Goal: Information Seeking & Learning: Compare options

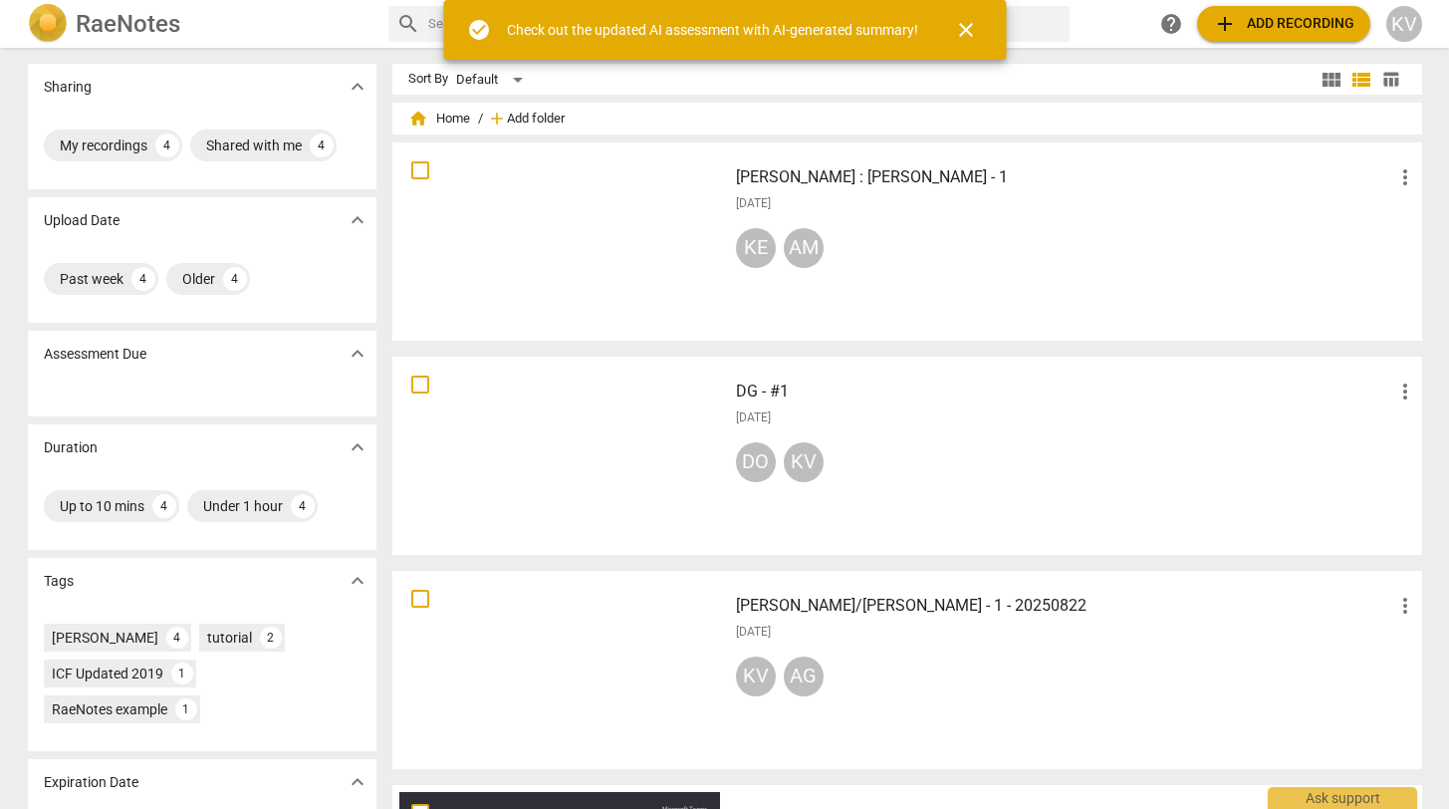
click at [534, 119] on span "Add folder" at bounding box center [536, 119] width 58 height 15
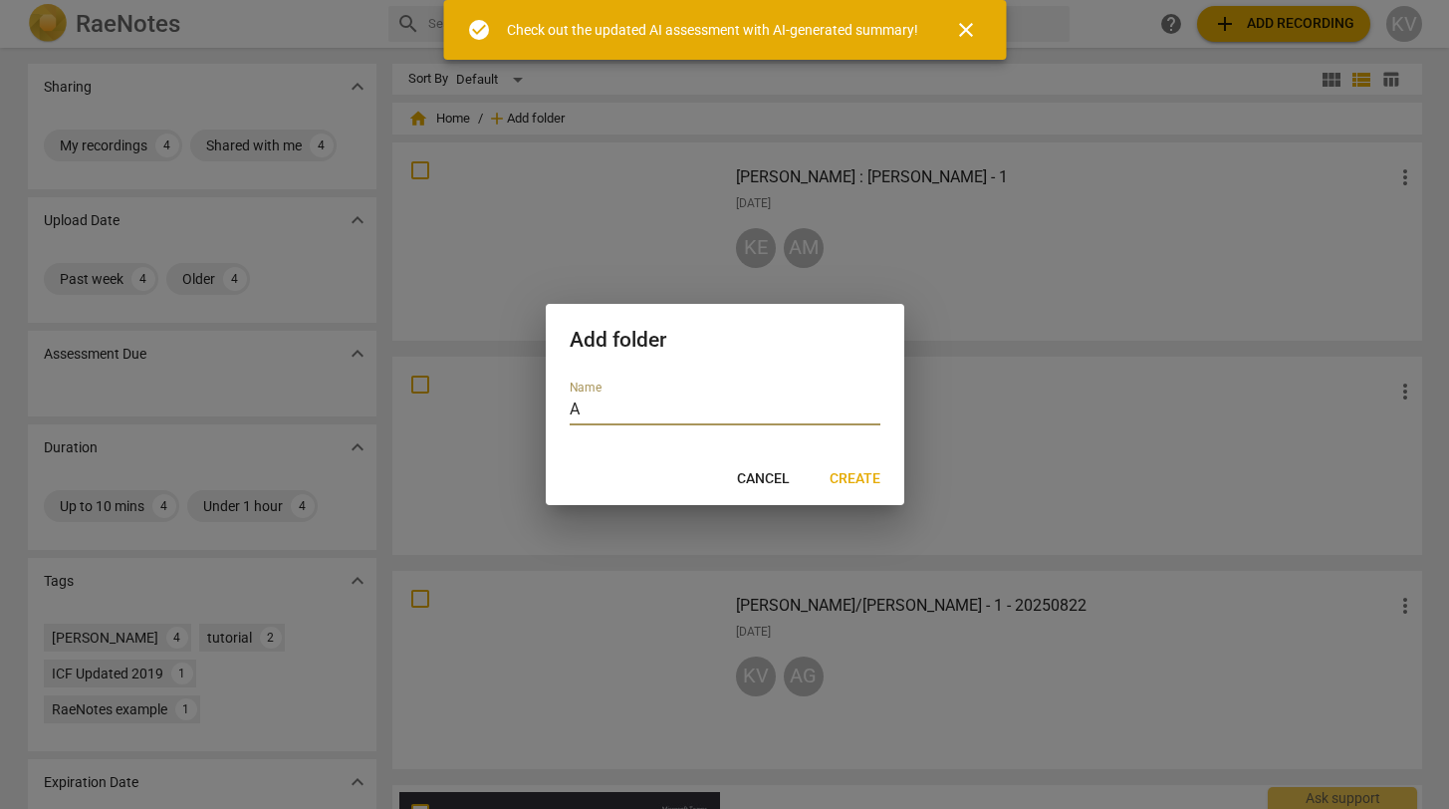
type input "AT"
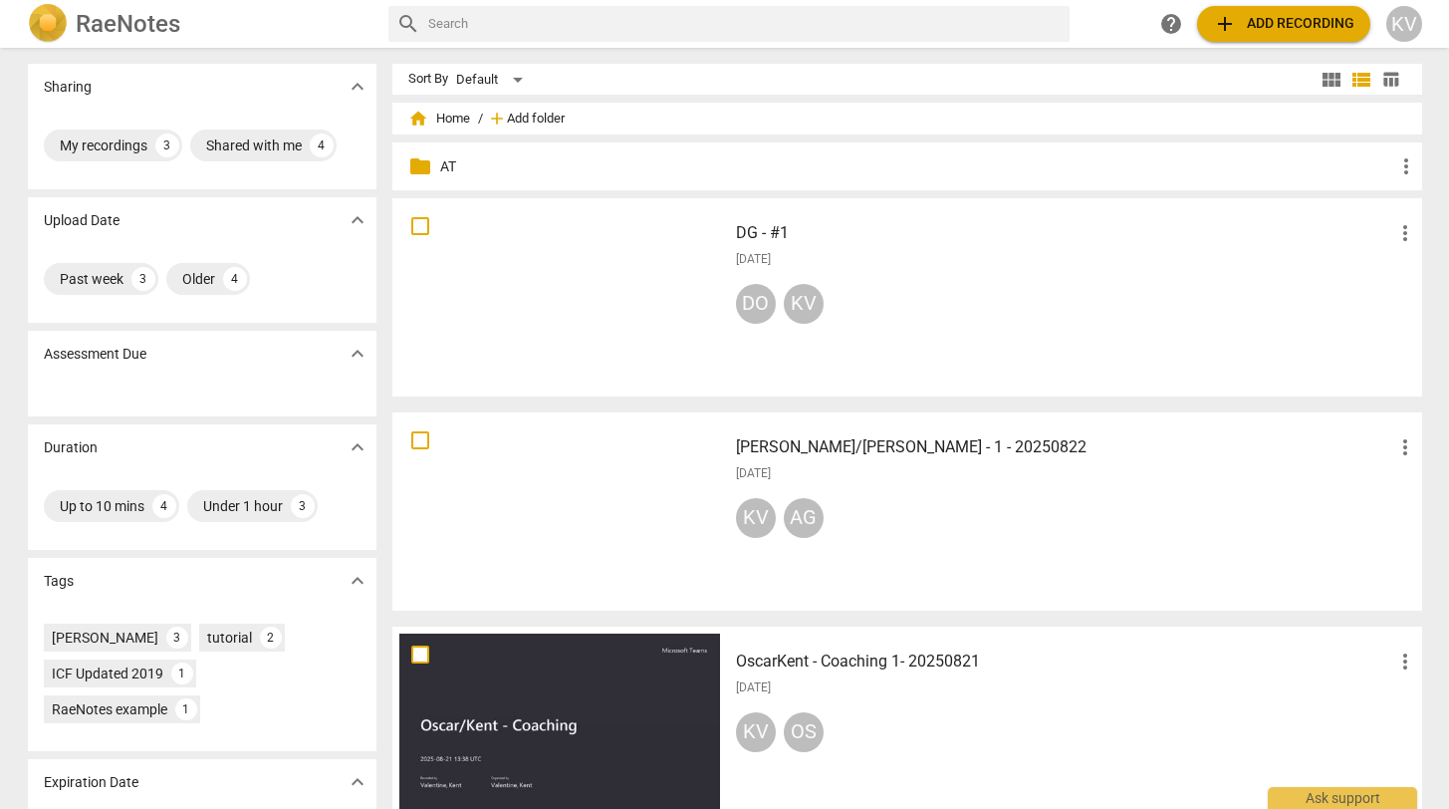
click at [510, 112] on span "Add folder" at bounding box center [536, 119] width 58 height 15
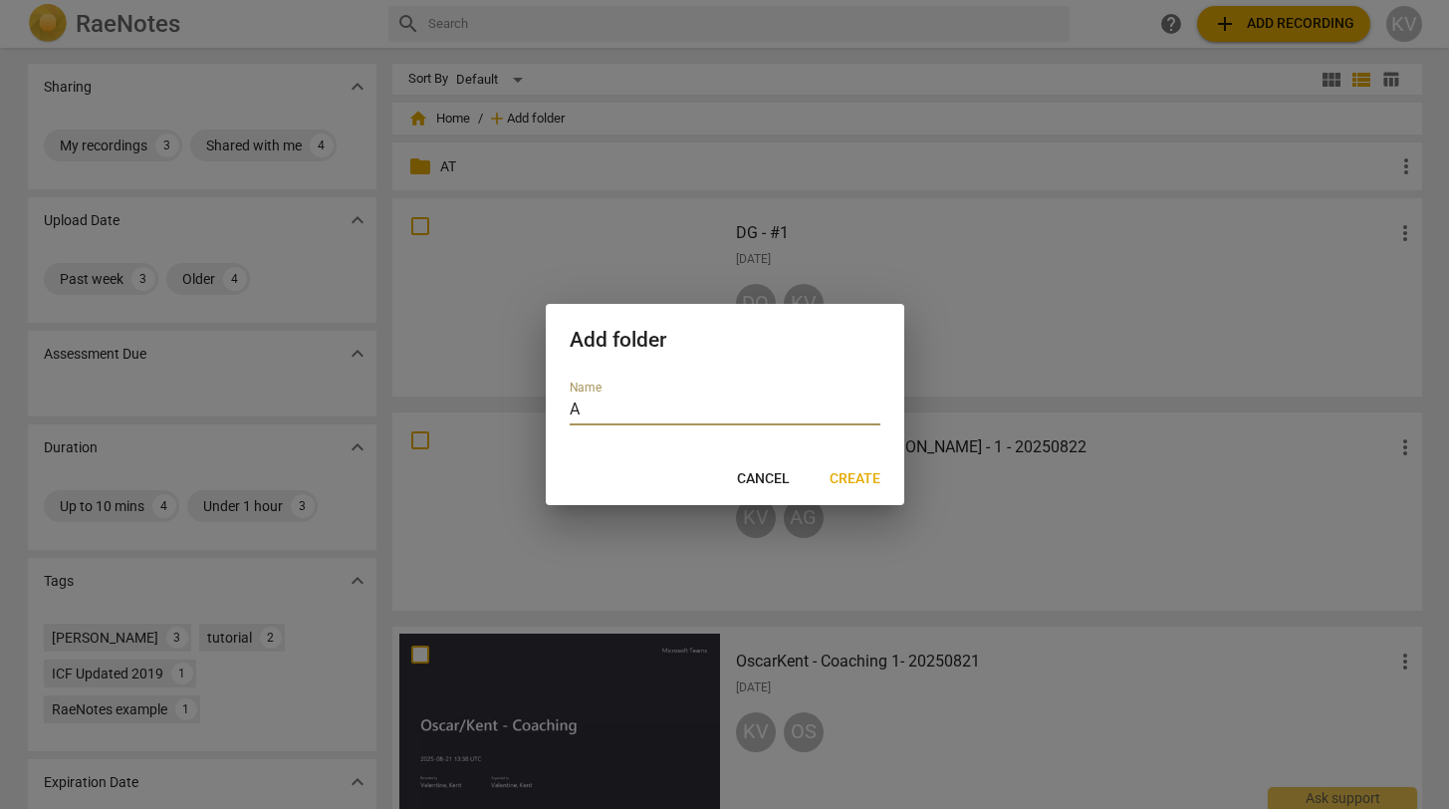
type input "AN"
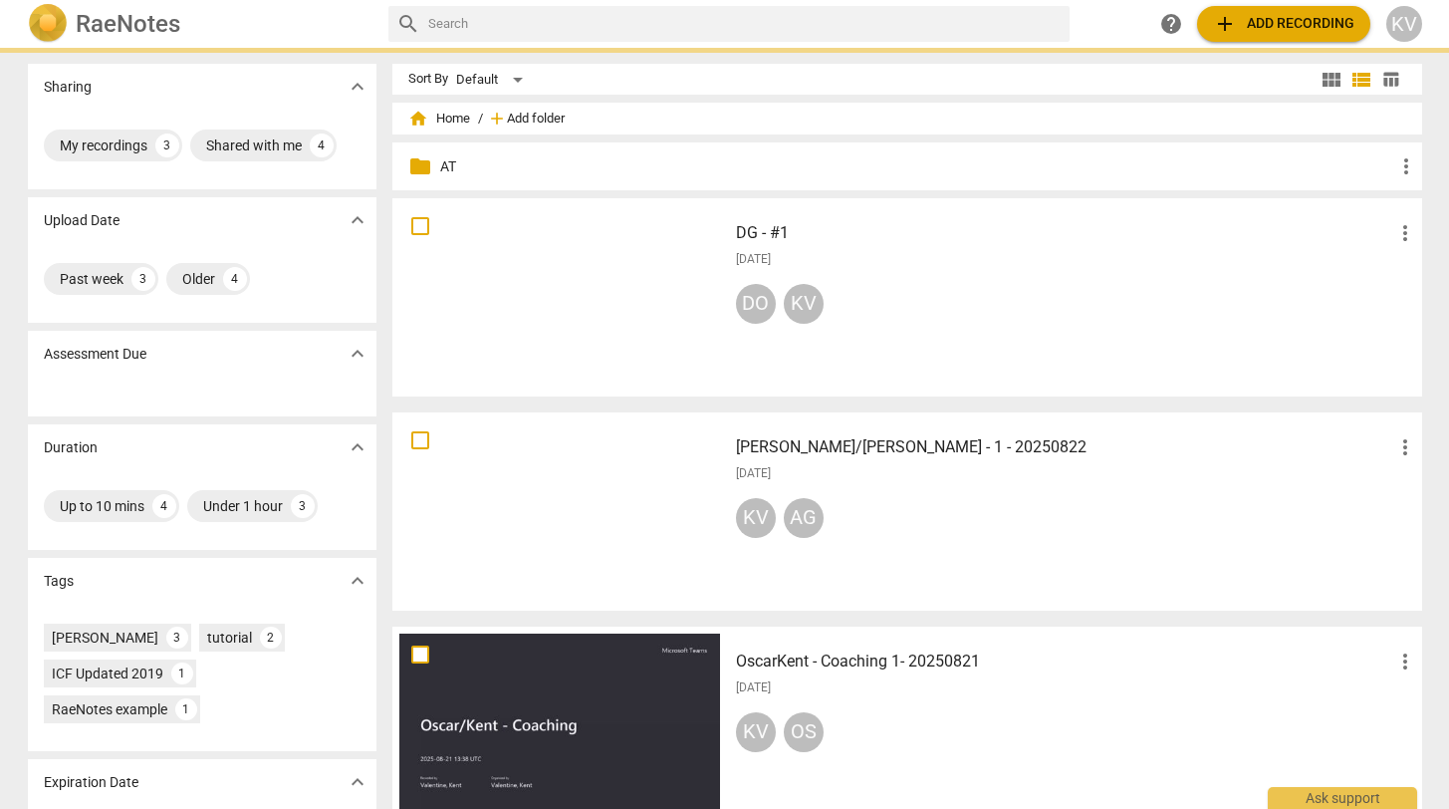
click at [507, 114] on span "Add folder" at bounding box center [536, 119] width 58 height 15
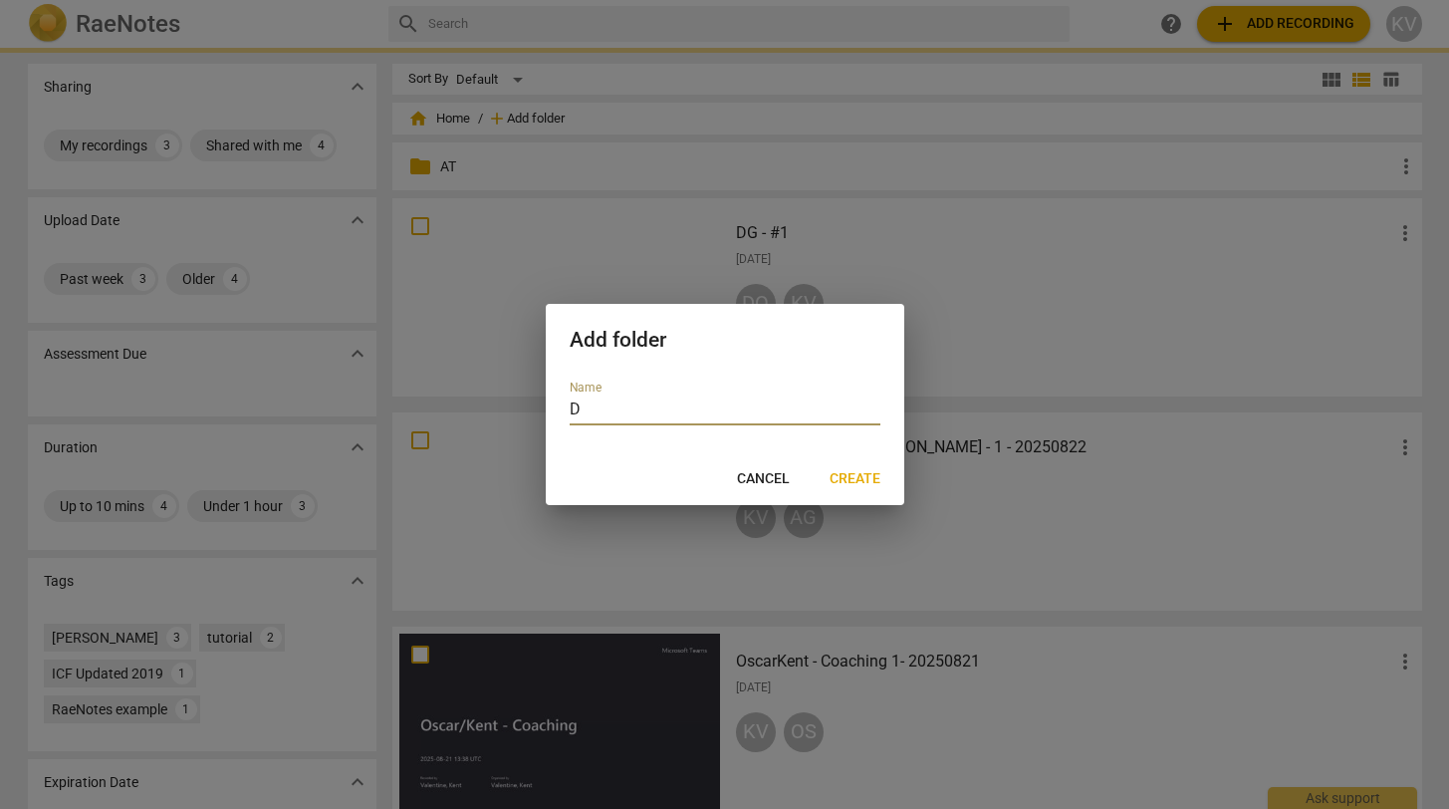
type input "DG"
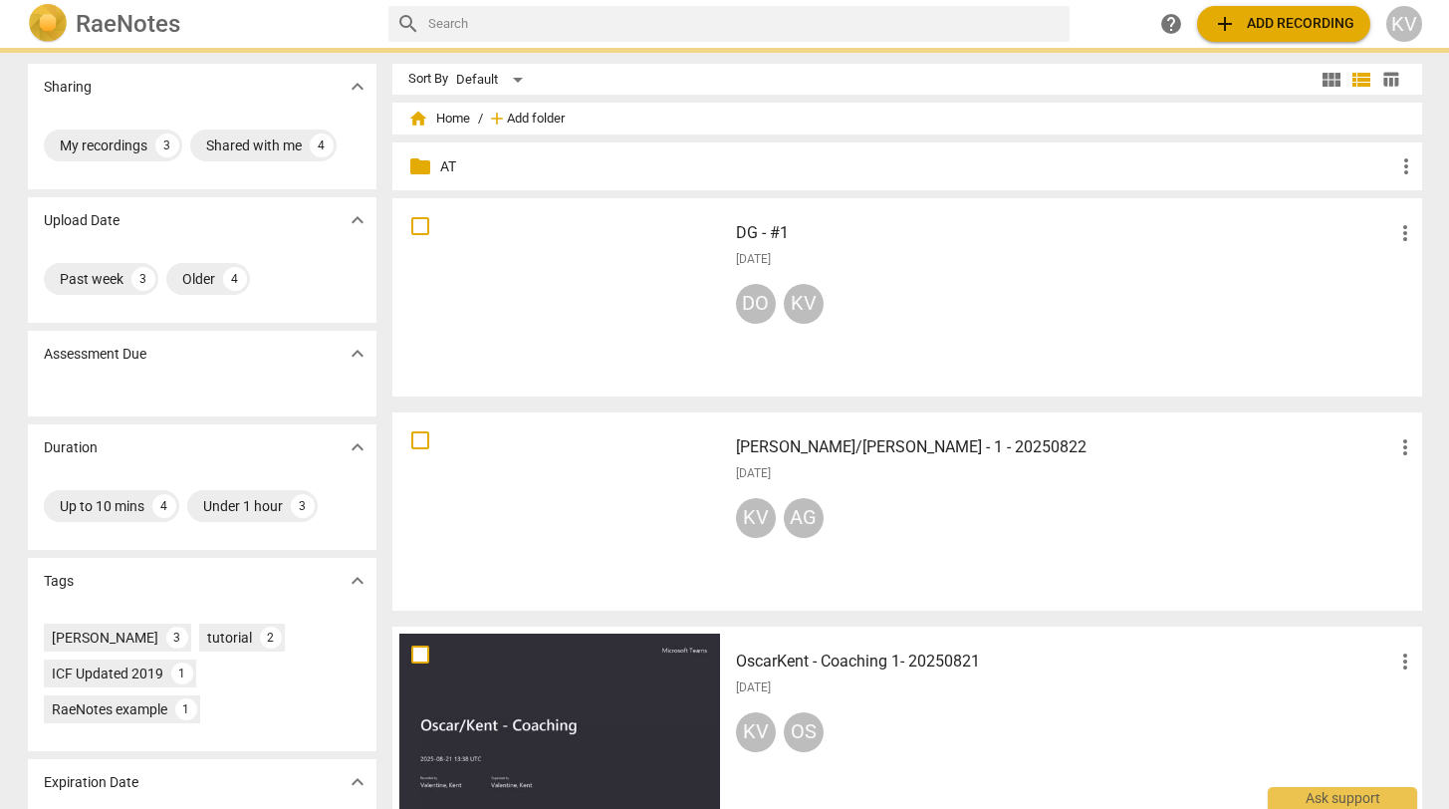
click at [512, 117] on span "Add folder" at bounding box center [536, 119] width 58 height 15
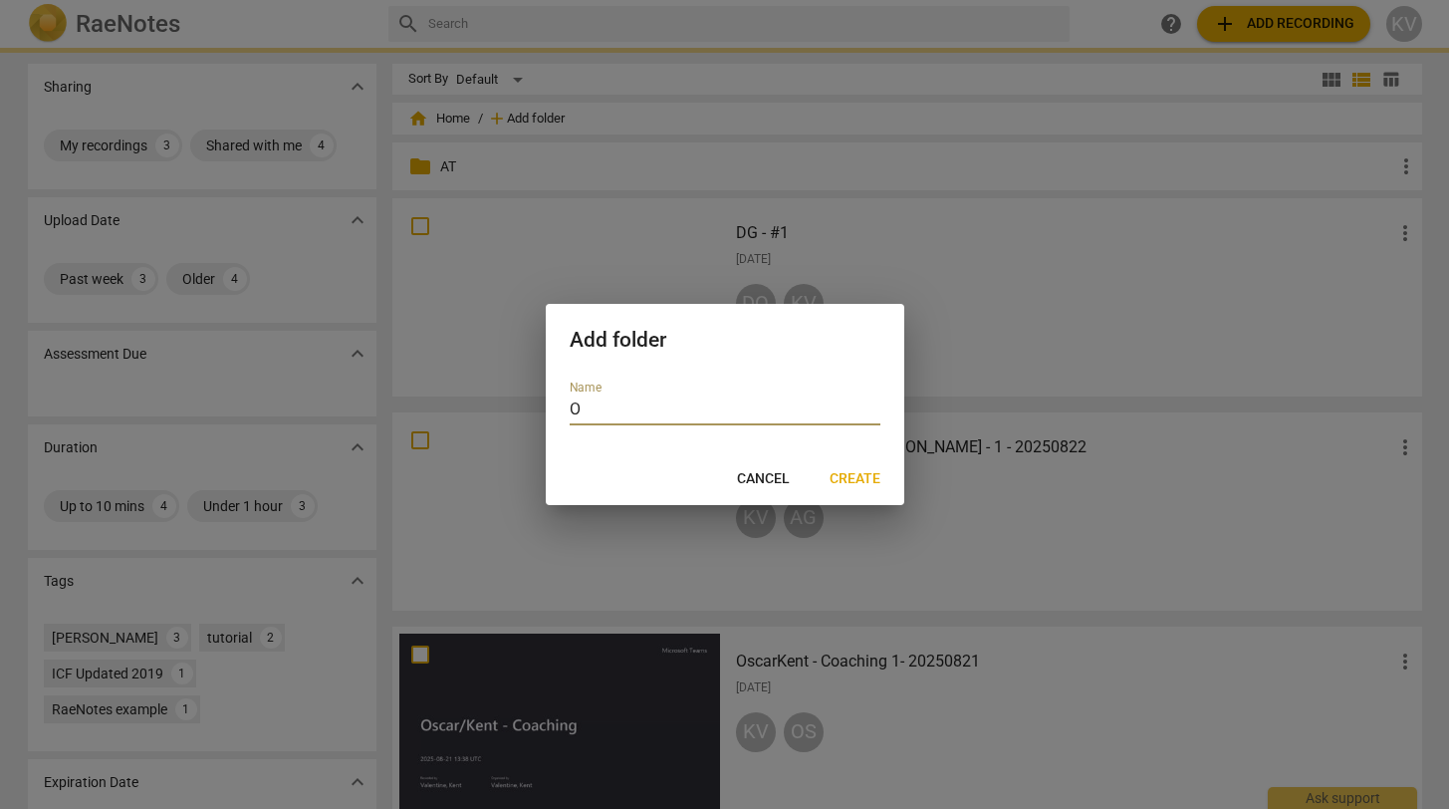
type input "OS"
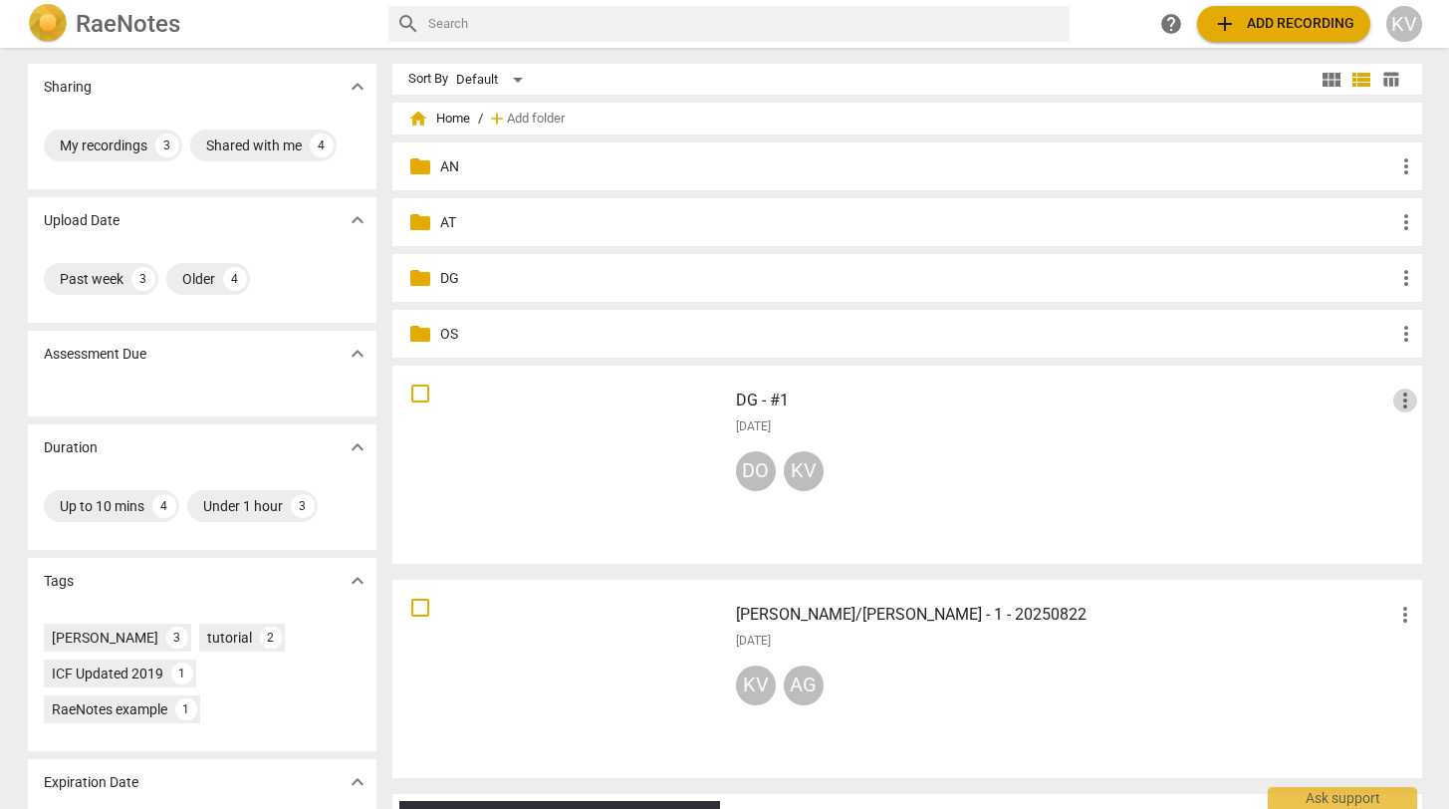
click at [1394, 404] on span "more_vert" at bounding box center [1405, 400] width 24 height 24
click at [1394, 404] on li "Move" at bounding box center [1394, 400] width 76 height 48
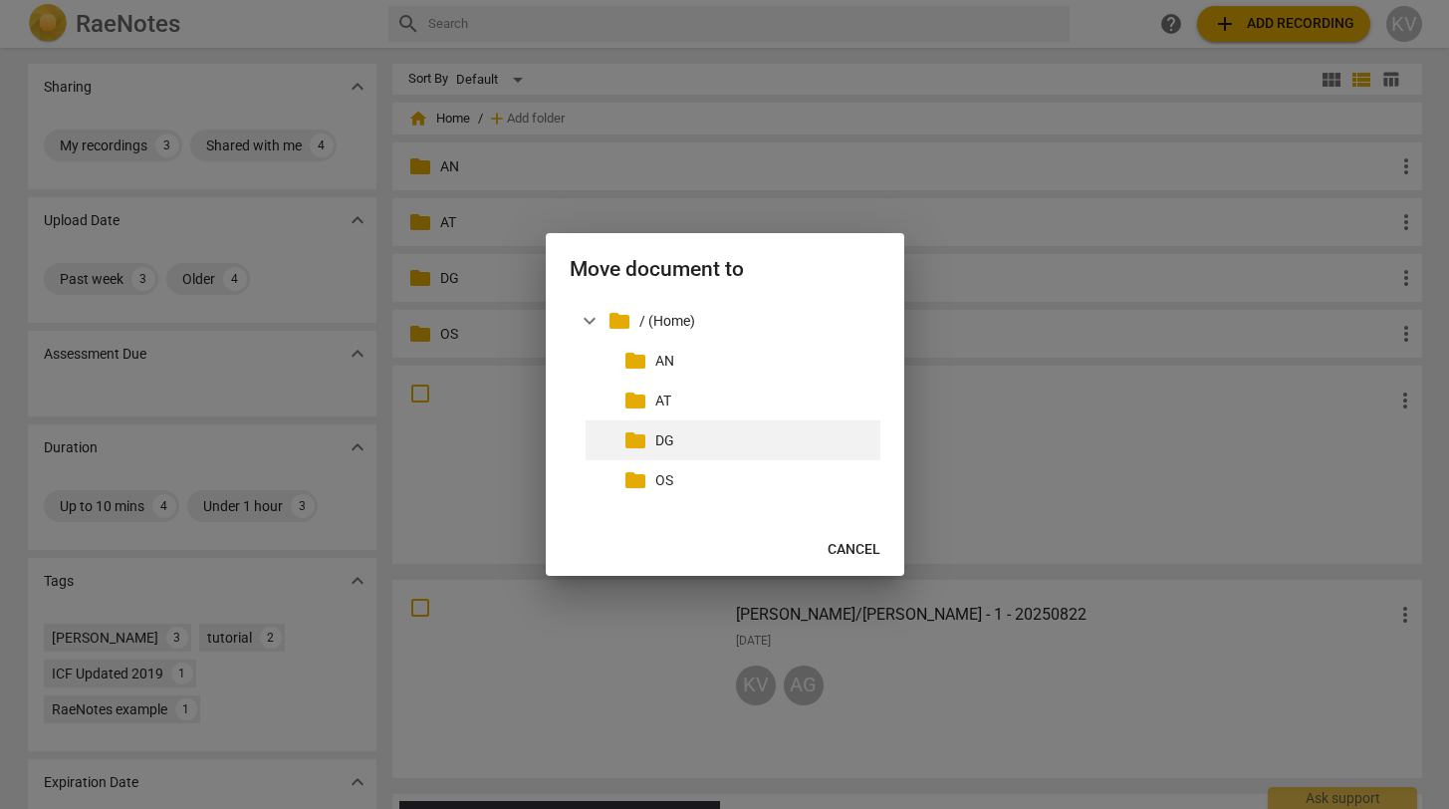
click at [665, 447] on p "DG" at bounding box center [763, 440] width 217 height 21
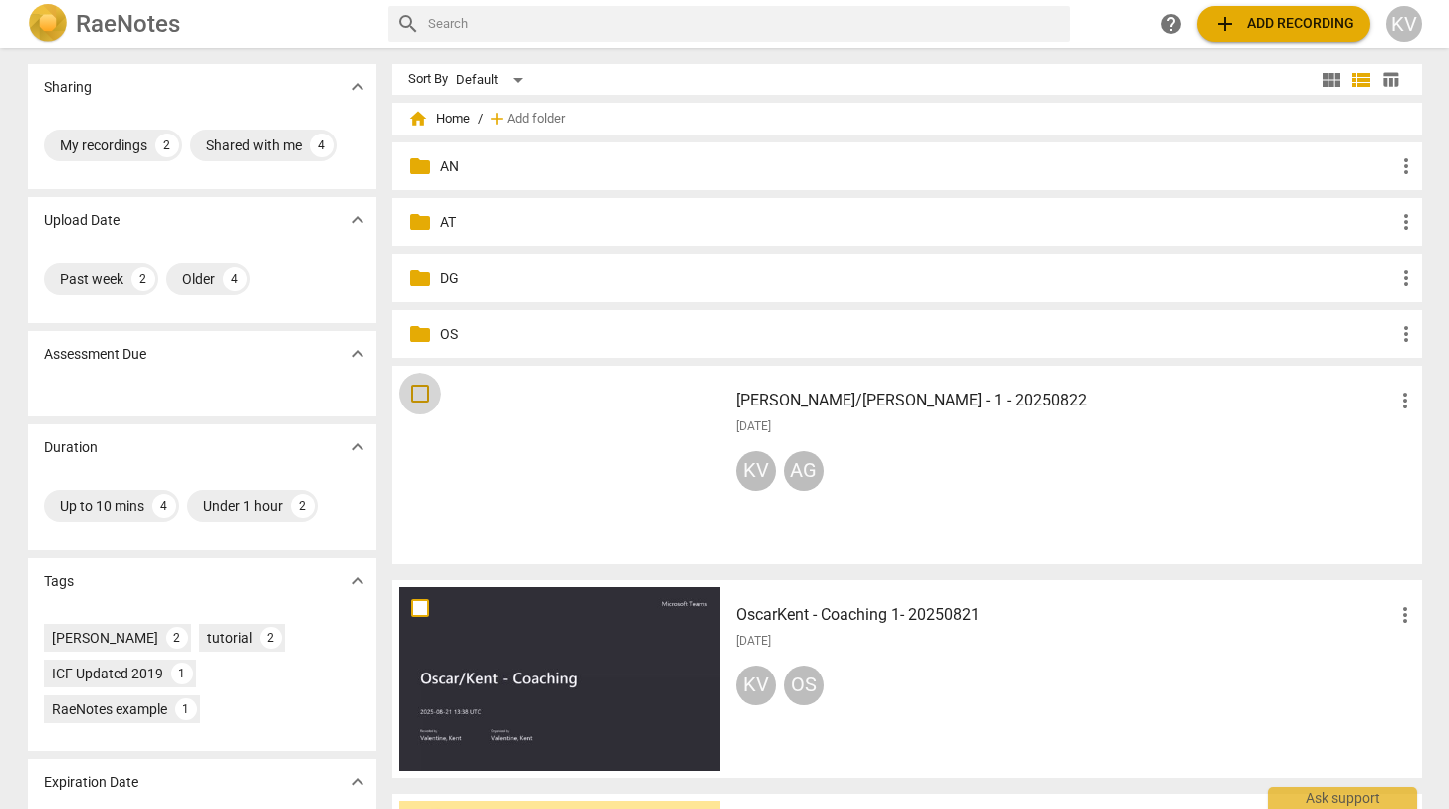
click at [414, 395] on input "checkbox" at bounding box center [420, 393] width 42 height 24
checkbox input "false"
click at [1395, 397] on span "more_vert" at bounding box center [1405, 400] width 24 height 24
click at [1382, 409] on li "Move" at bounding box center [1394, 400] width 76 height 48
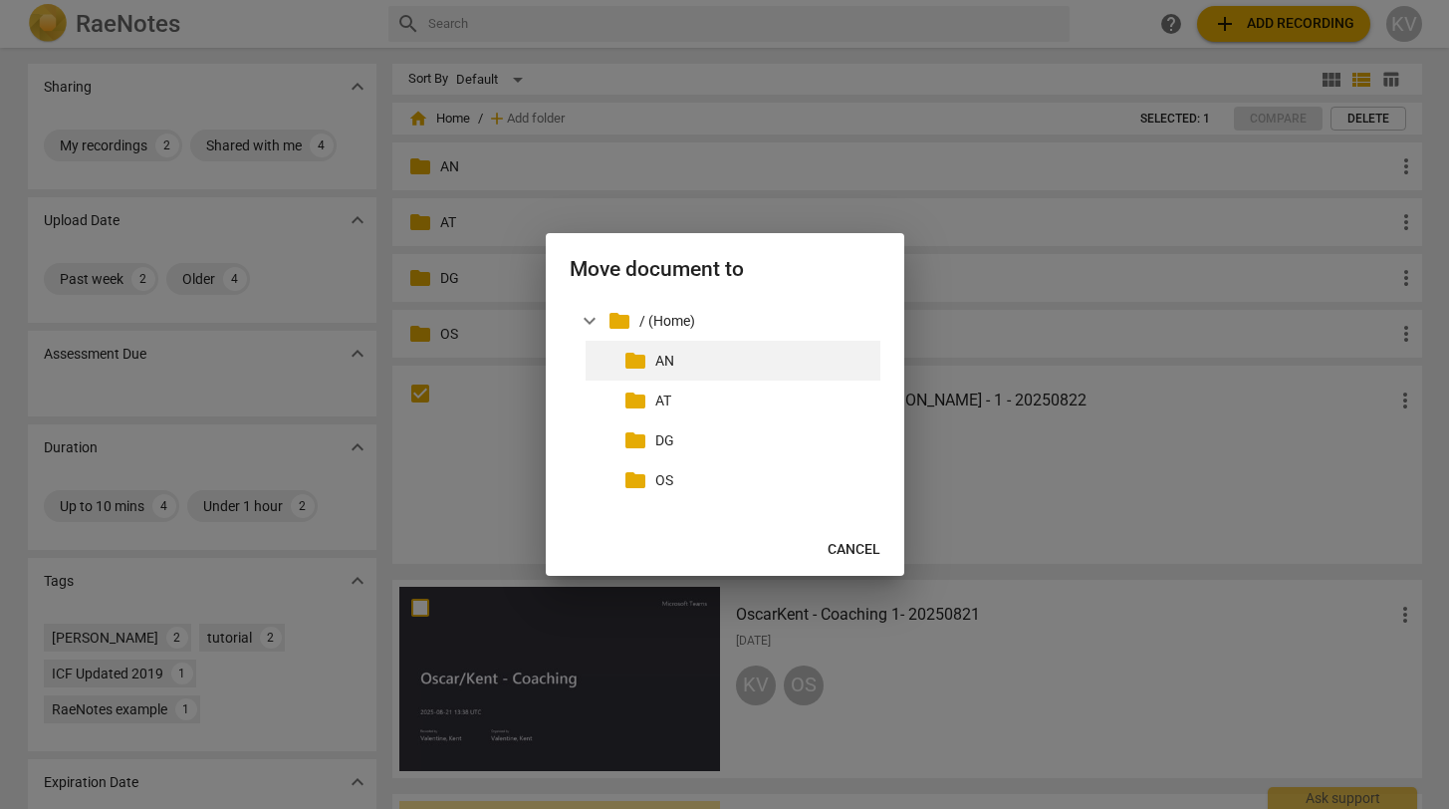
click at [675, 360] on p "AN" at bounding box center [763, 361] width 217 height 21
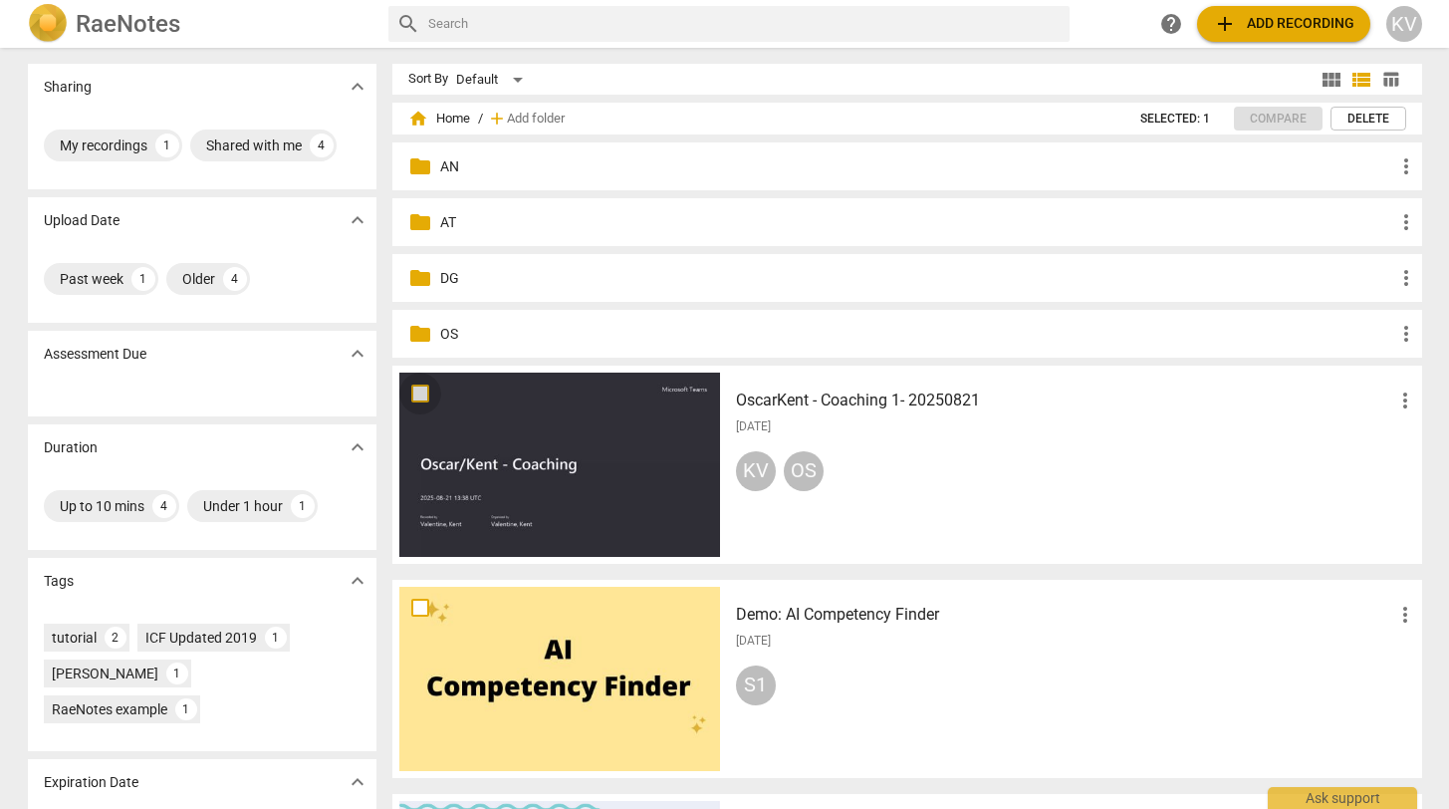
click at [419, 394] on input "checkbox" at bounding box center [420, 393] width 42 height 24
checkbox input "false"
click at [1397, 401] on span "more_vert" at bounding box center [1405, 400] width 24 height 24
click at [1390, 403] on li "Move" at bounding box center [1394, 400] width 76 height 48
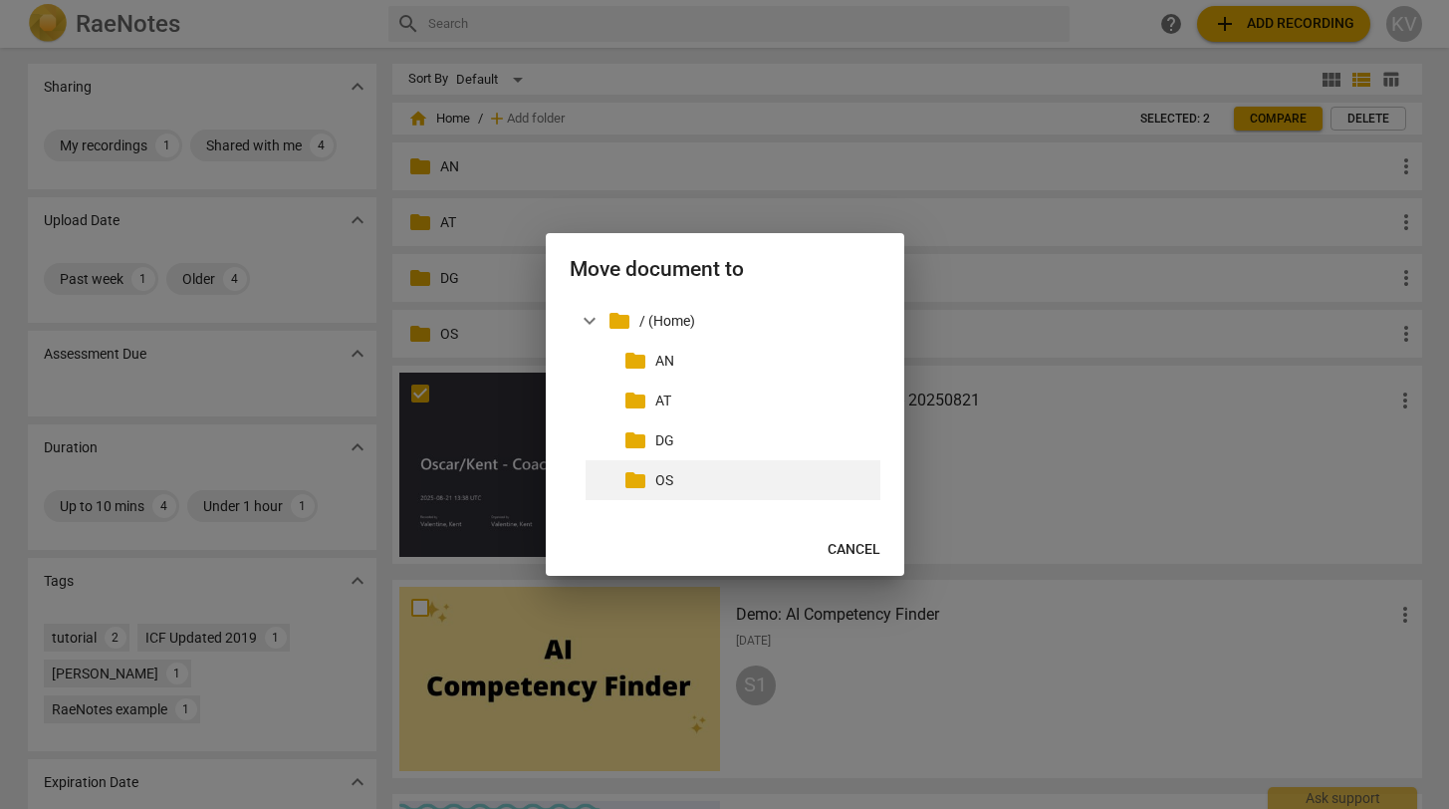
click at [649, 477] on div "folder OS" at bounding box center [733, 480] width 295 height 40
click at [682, 475] on p "OS" at bounding box center [763, 480] width 217 height 21
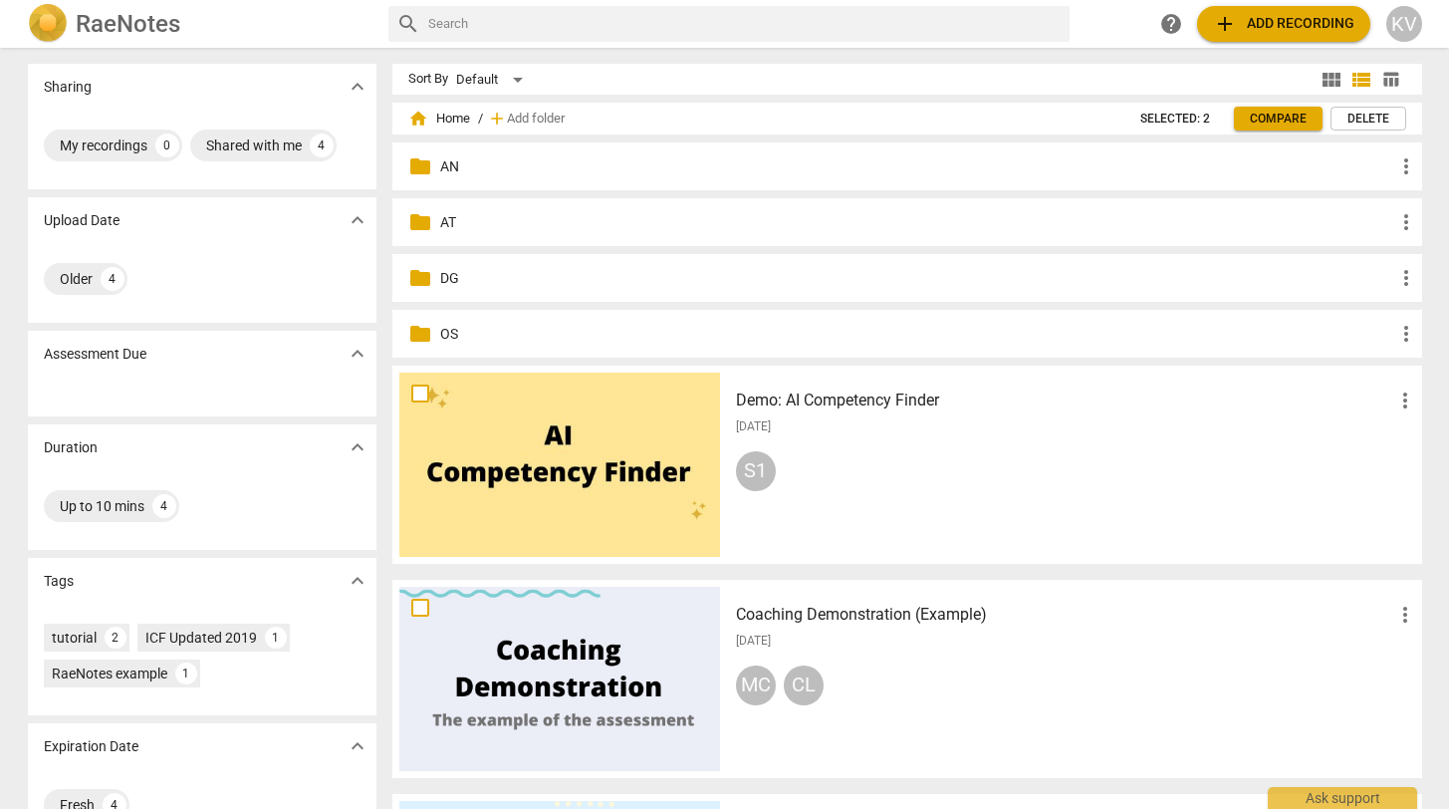
click at [440, 174] on p "AN" at bounding box center [917, 166] width 954 height 21
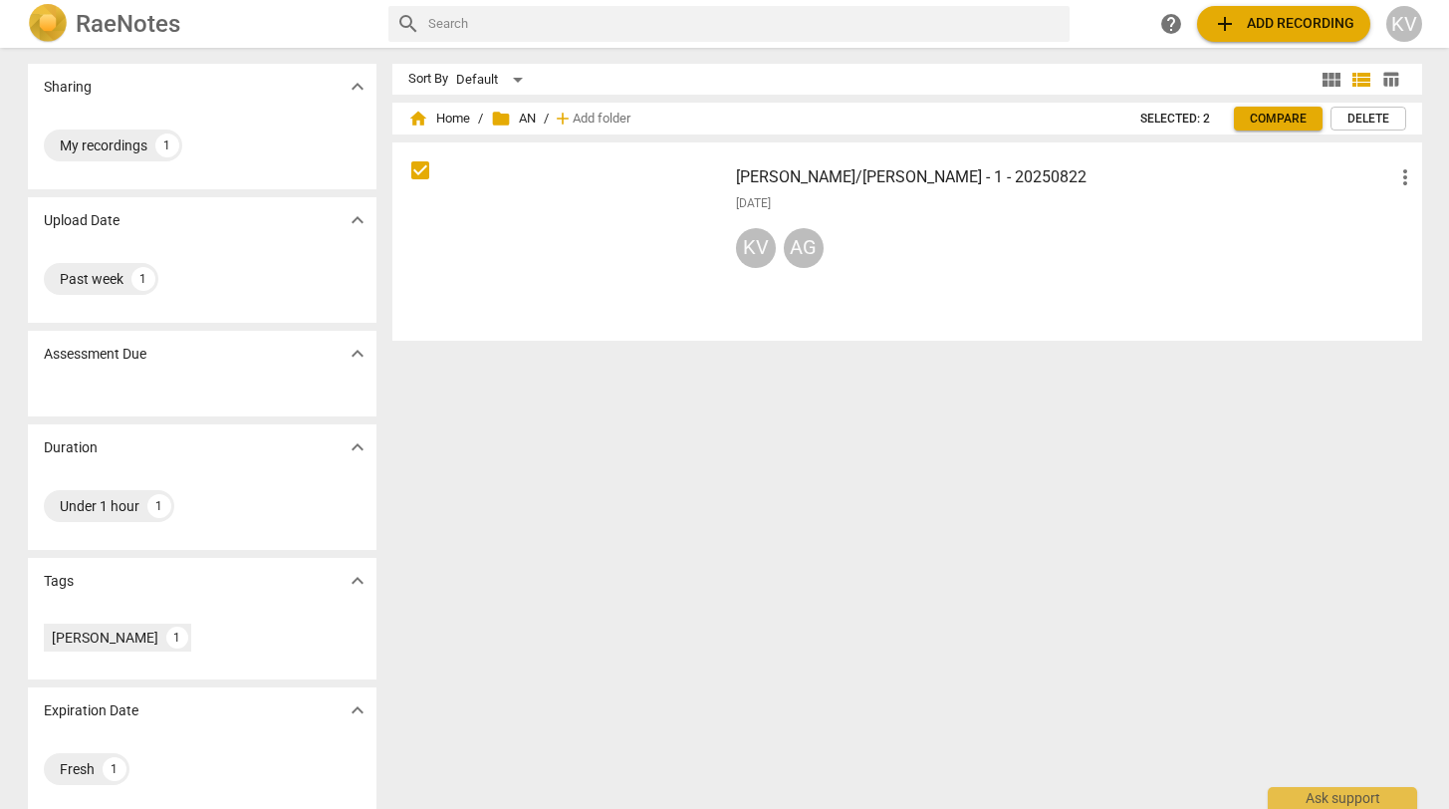
click at [512, 118] on span "folder AN" at bounding box center [513, 119] width 45 height 20
click at [450, 121] on span "home Home" at bounding box center [439, 119] width 62 height 20
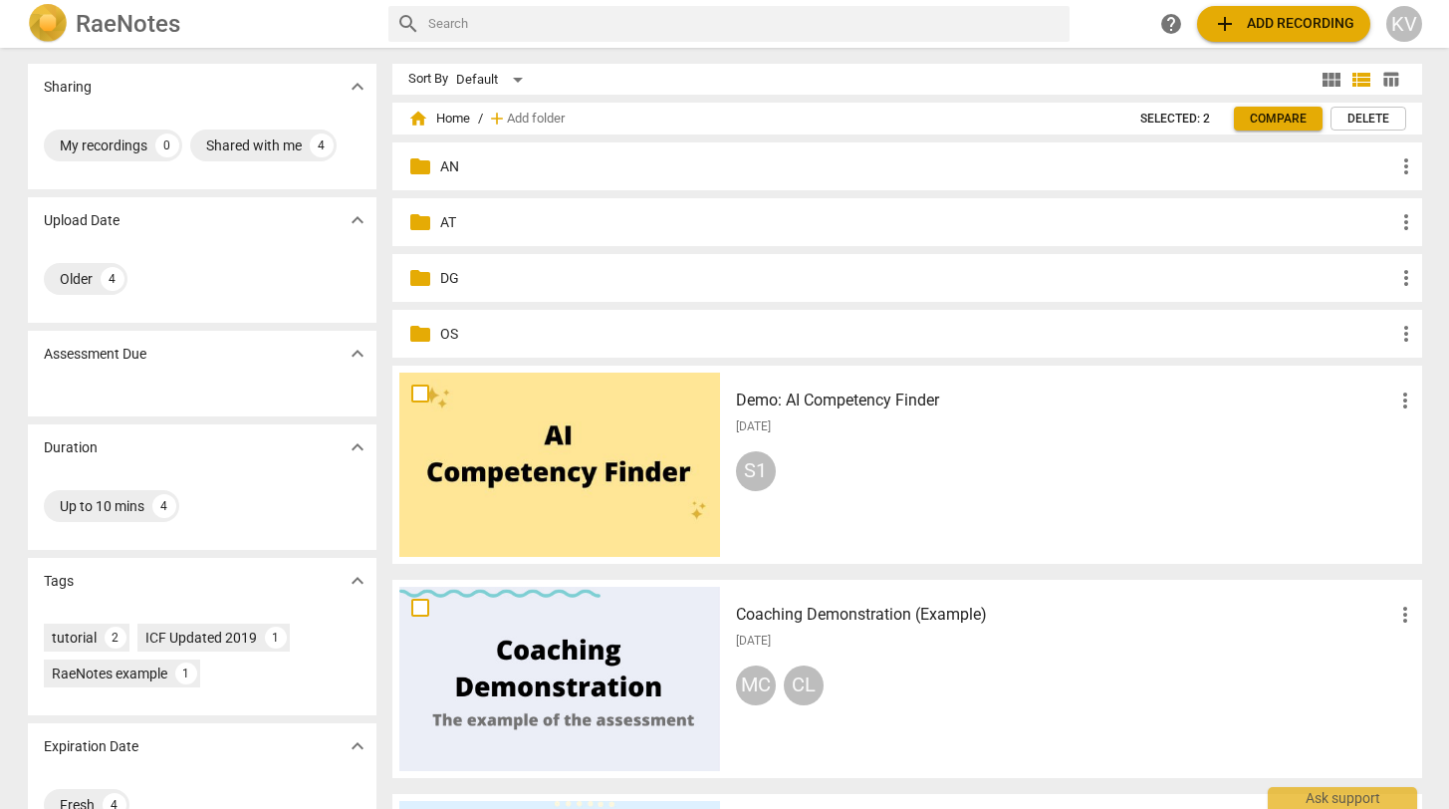
click at [440, 218] on p "AT" at bounding box center [917, 222] width 954 height 21
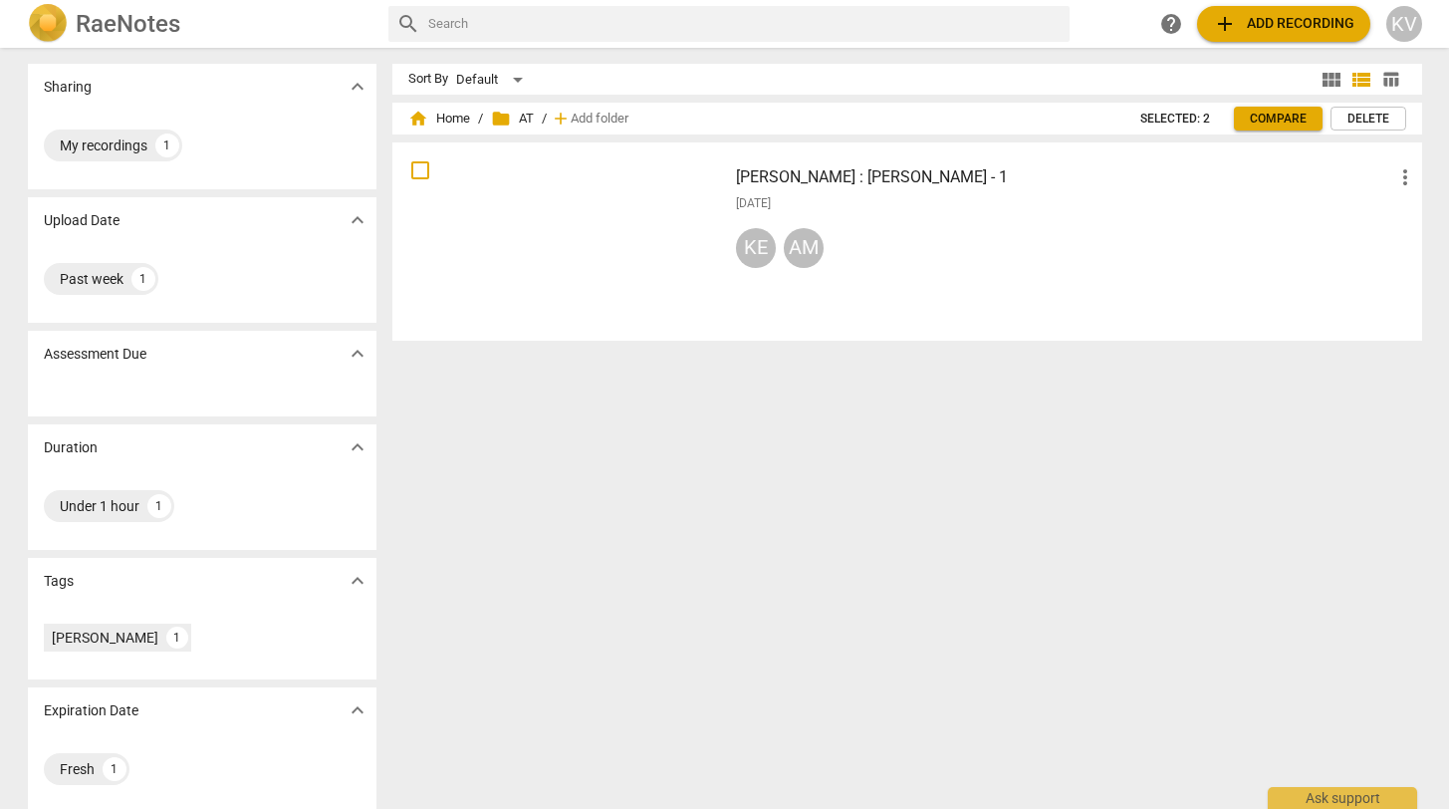
click at [424, 159] on input "checkbox" at bounding box center [420, 170] width 42 height 24
click at [506, 114] on span "folder" at bounding box center [501, 119] width 20 height 20
click at [449, 117] on span "home Home" at bounding box center [439, 119] width 62 height 20
checkbox input "true"
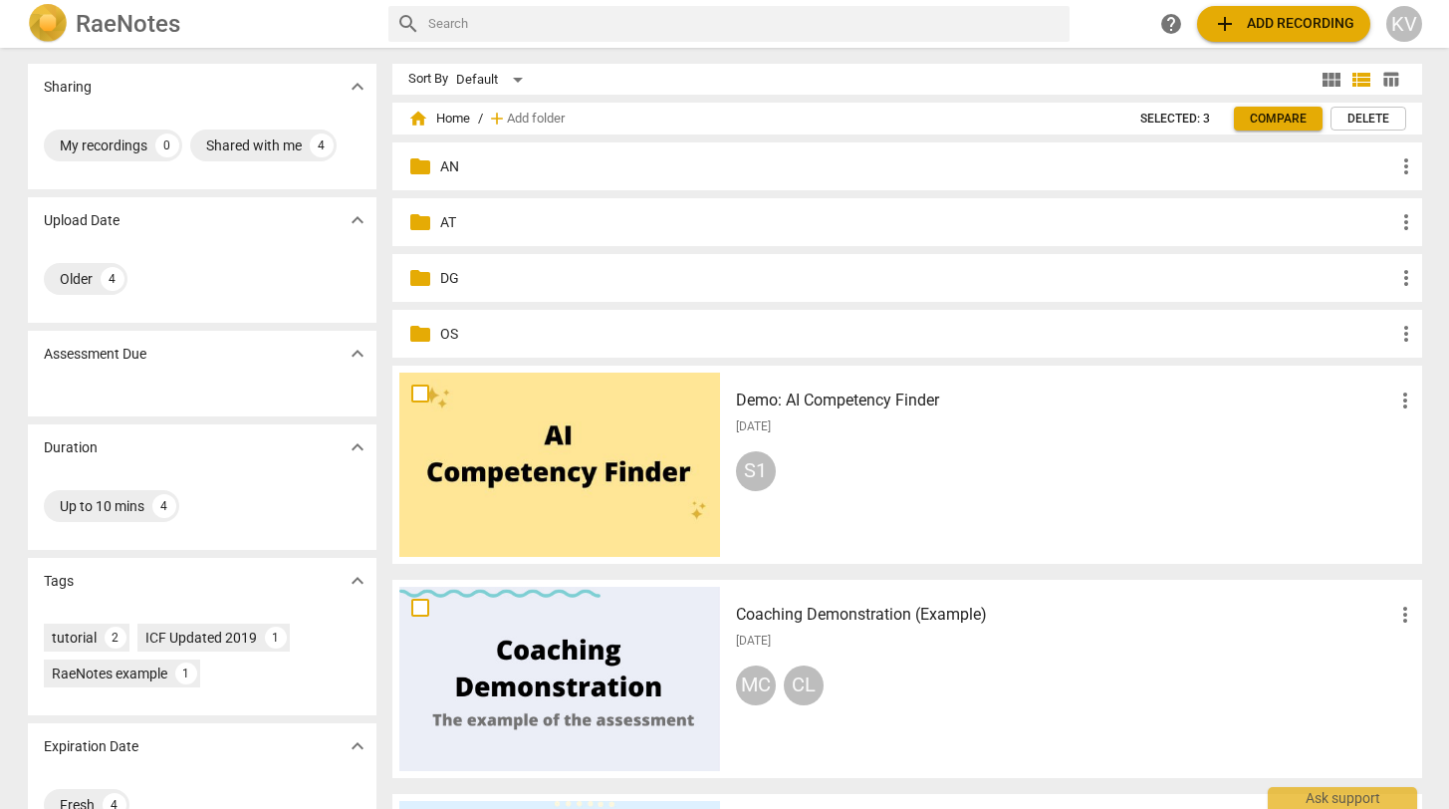
click at [456, 282] on p "DG" at bounding box center [917, 278] width 954 height 21
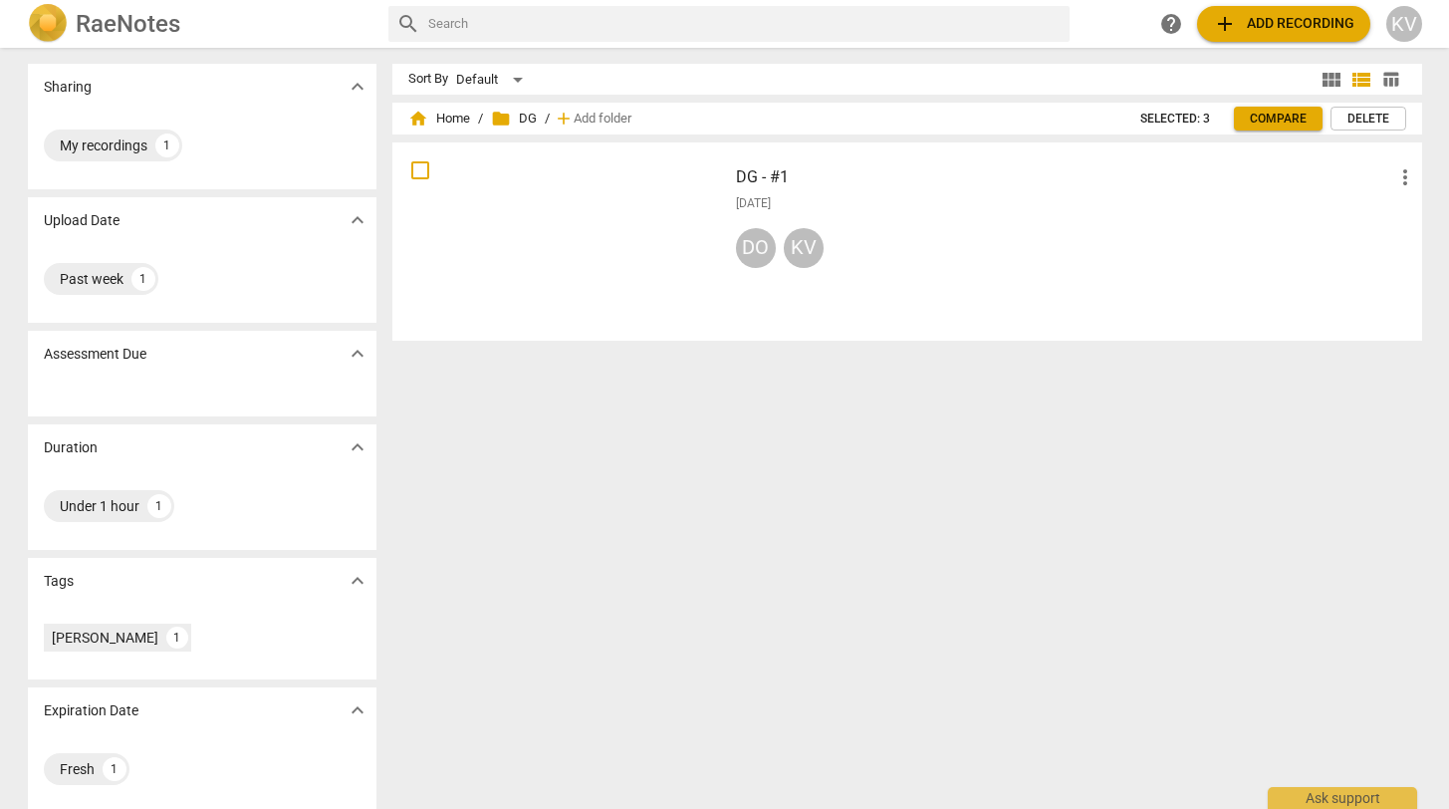
click at [508, 119] on span "folder DG" at bounding box center [514, 119] width 46 height 20
click at [462, 114] on span "home Home" at bounding box center [439, 119] width 62 height 20
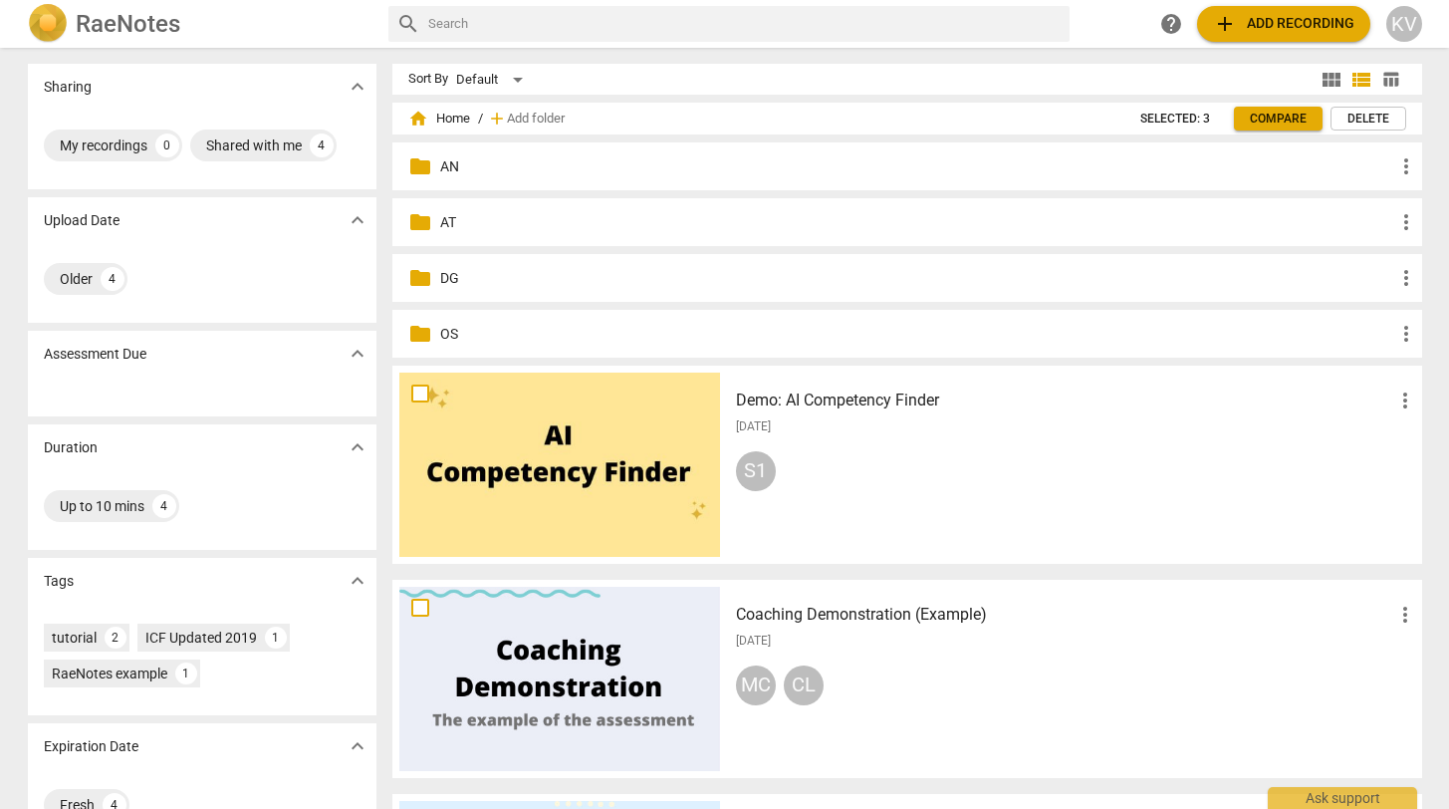
click at [451, 330] on p "OS" at bounding box center [917, 334] width 954 height 21
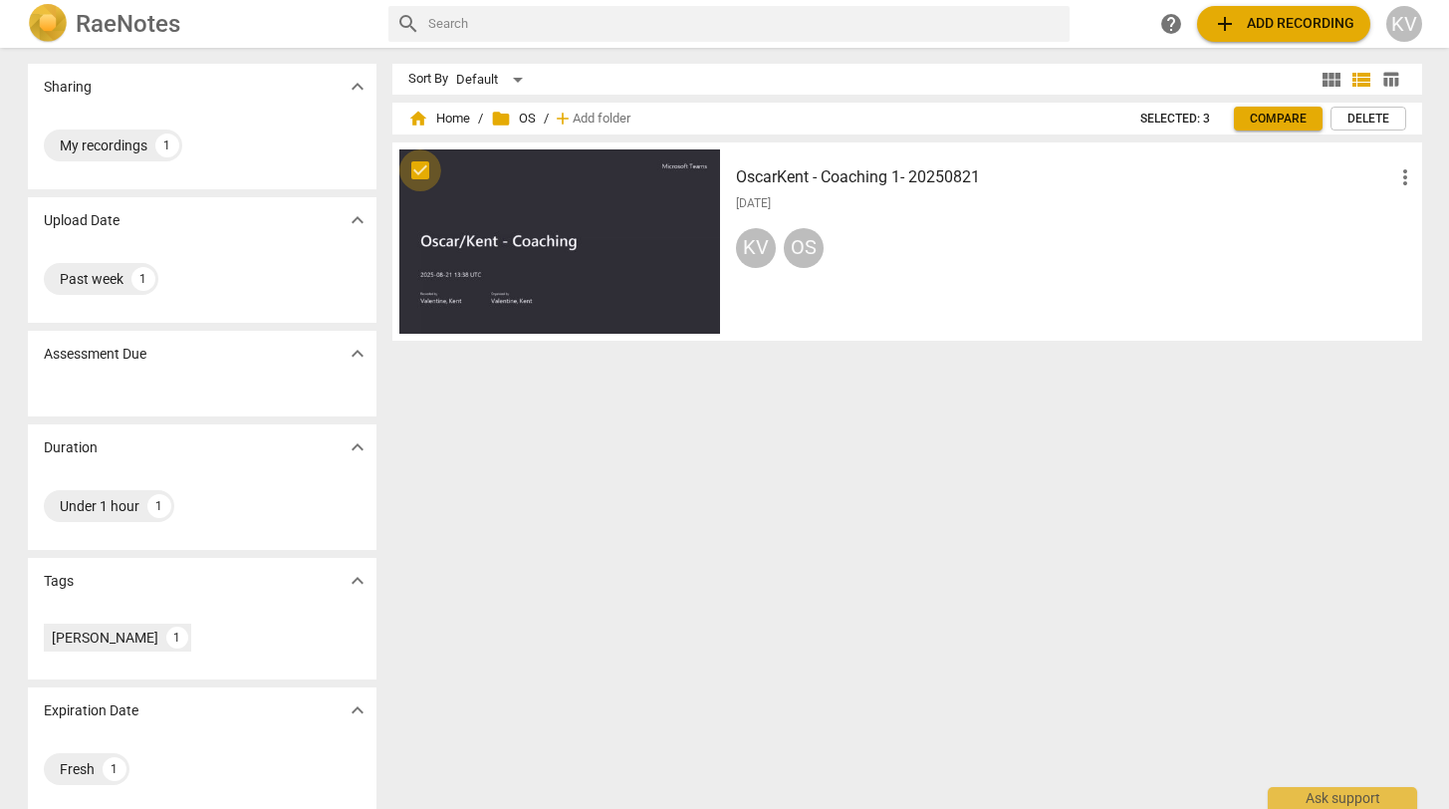
click at [415, 170] on input "checkbox" at bounding box center [420, 170] width 42 height 24
click at [438, 115] on span "home Home" at bounding box center [439, 119] width 62 height 20
checkbox input "false"
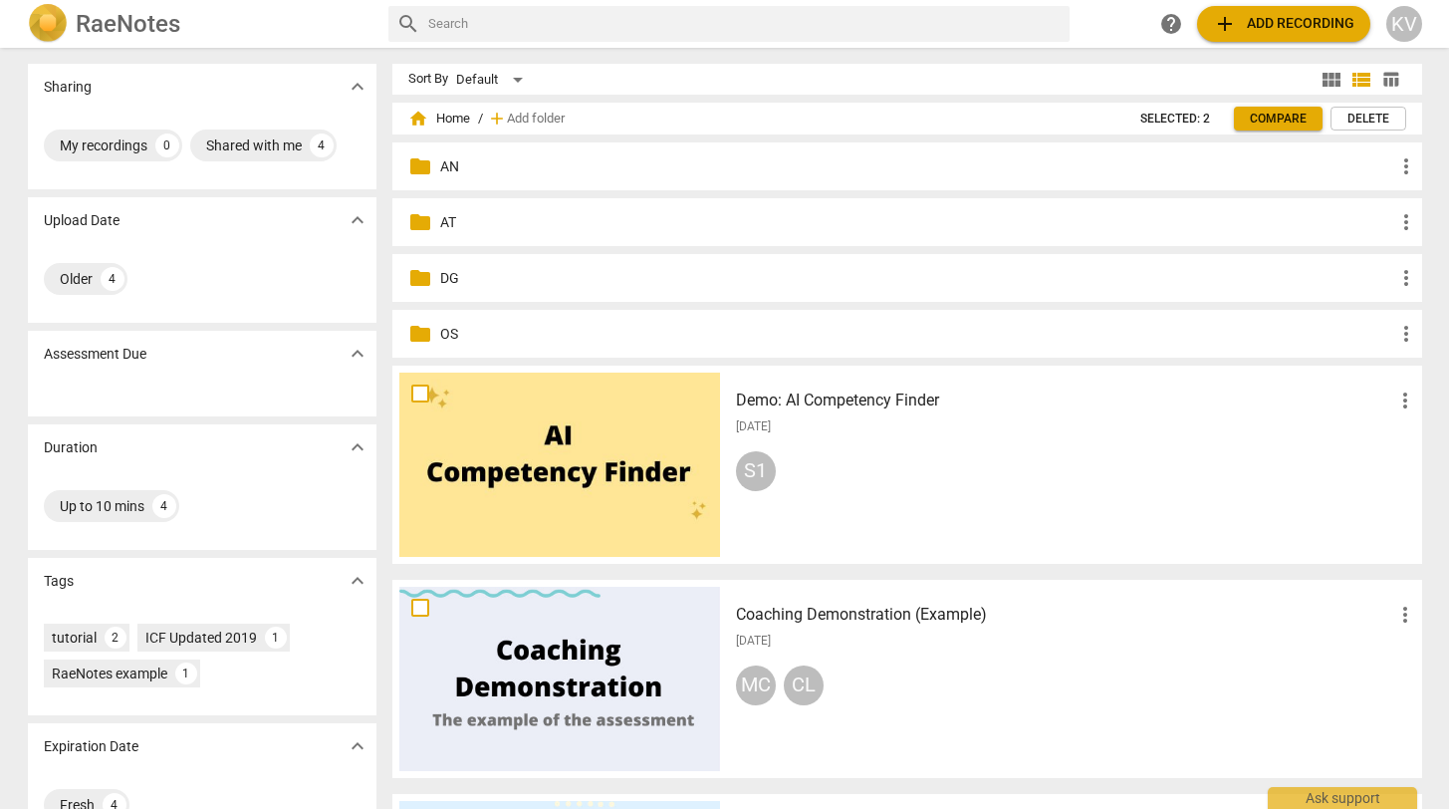
click at [1298, 124] on span "Compare" at bounding box center [1278, 119] width 57 height 17
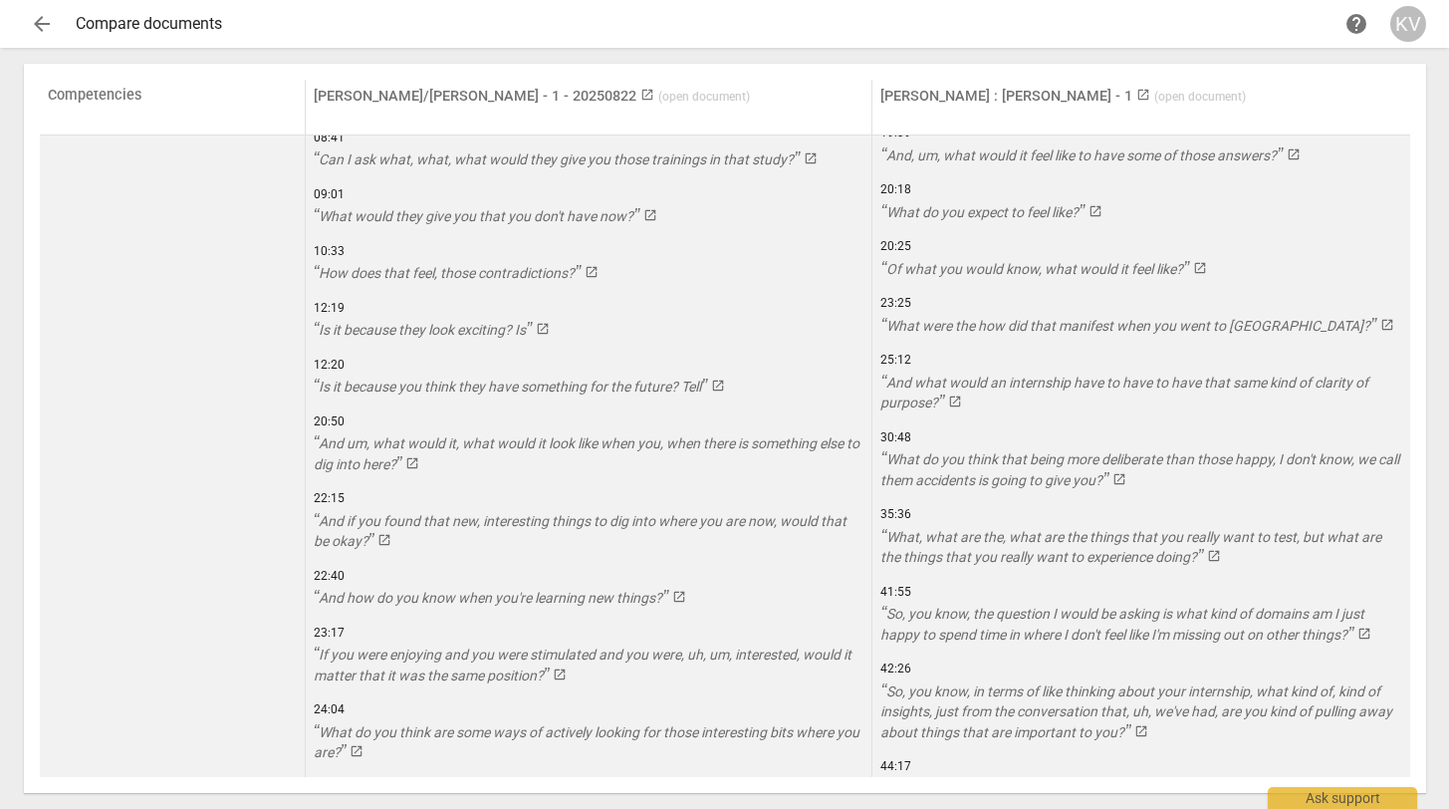
scroll to position [658, 0]
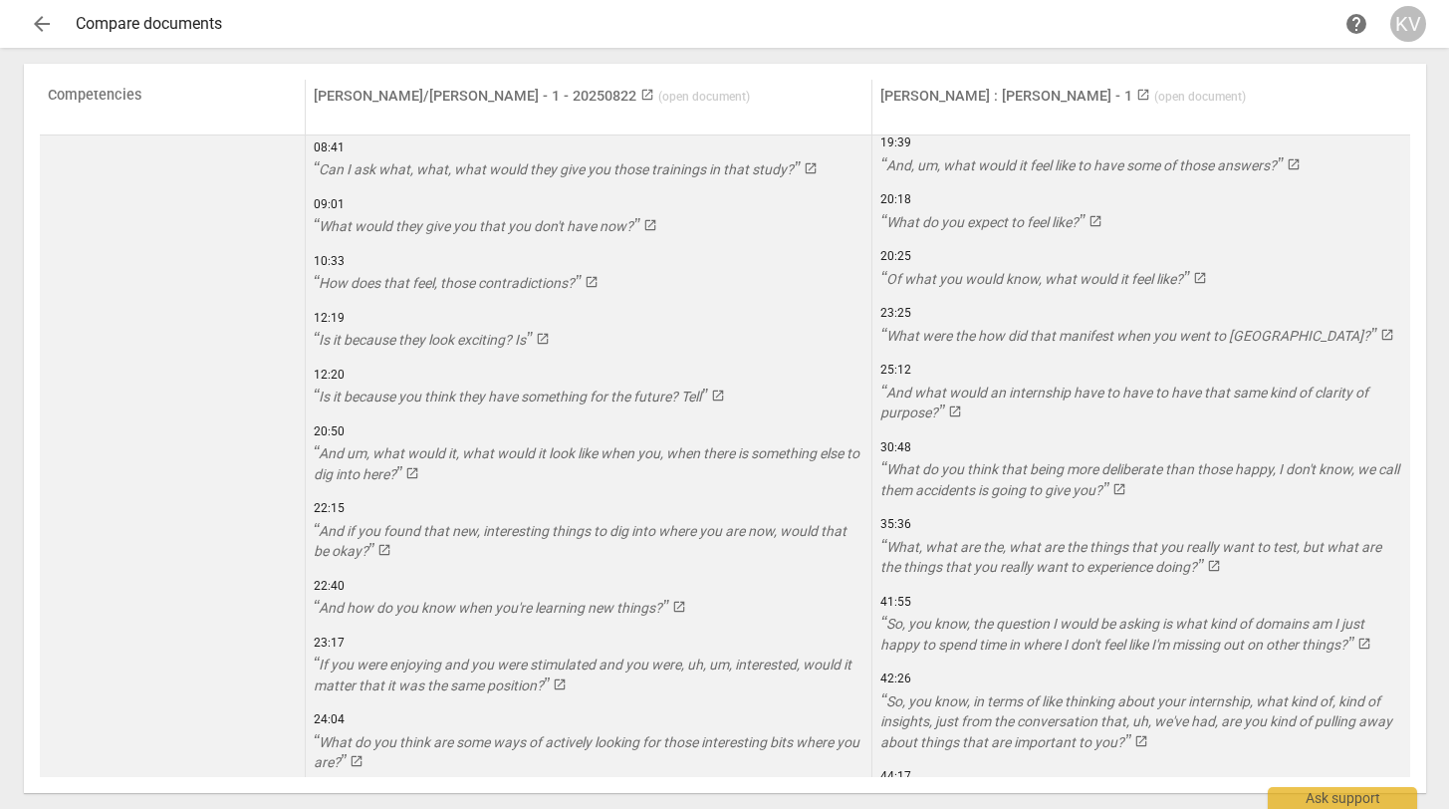
click at [996, 621] on span "So, you know, the question I would be asking is what kind of domains am I just …" at bounding box center [1122, 633] width 484 height 37
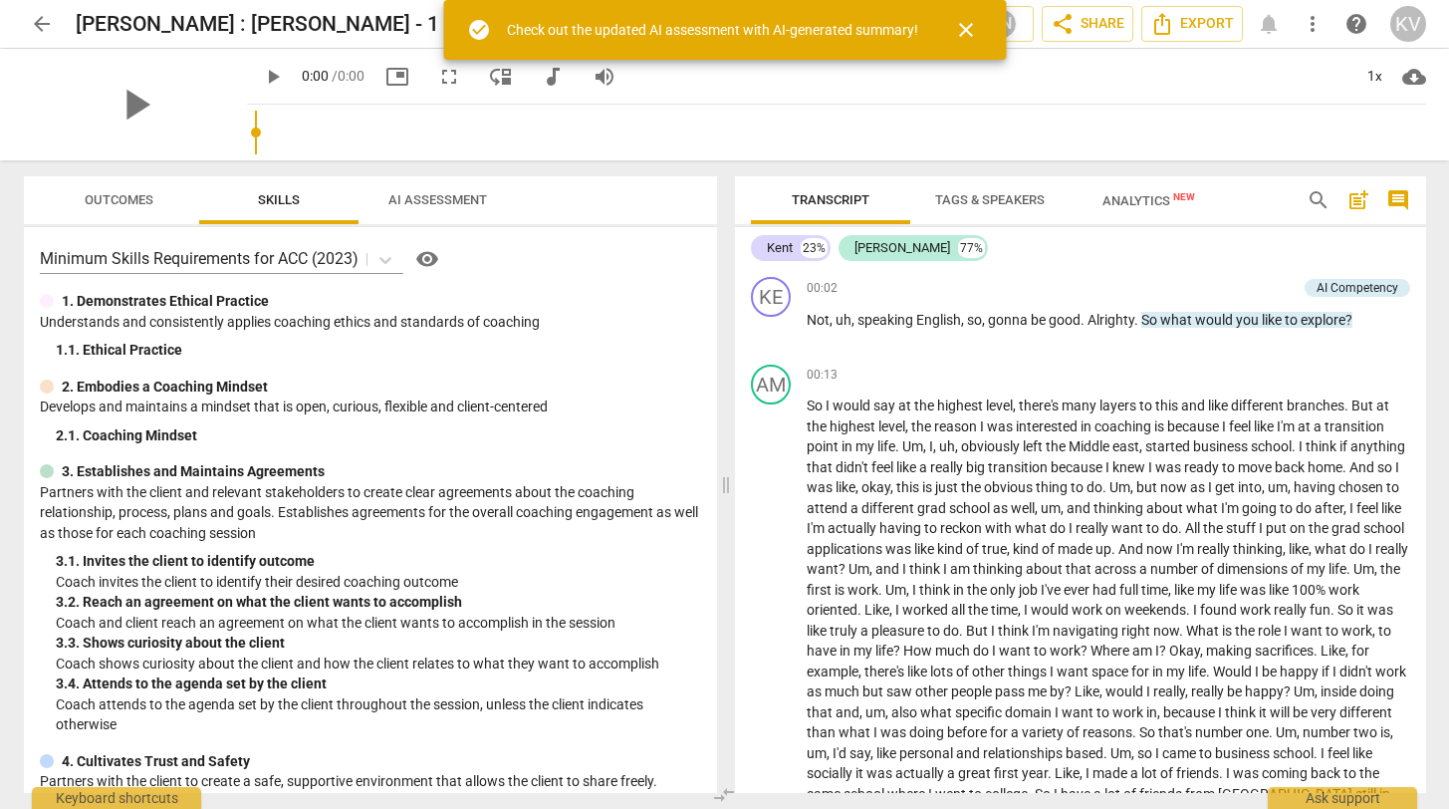
scroll to position [13904, 0]
